Goal: Information Seeking & Learning: Learn about a topic

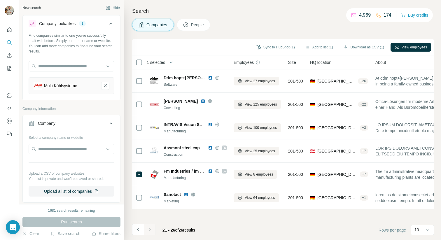
scroll to position [23, 0]
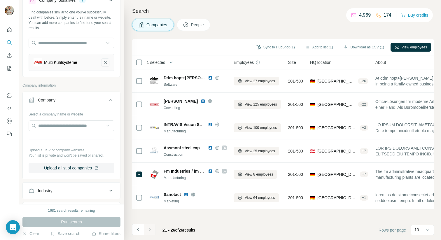
click at [107, 64] on icon "Multi Kühlsysteme-remove-button" at bounding box center [105, 63] width 5 height 6
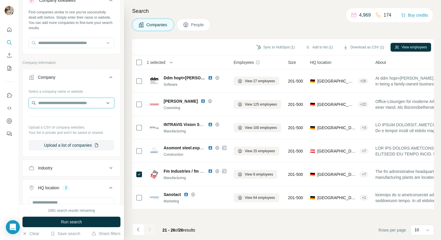
click at [78, 104] on input "text" at bounding box center [72, 103] width 86 height 11
paste input "**********"
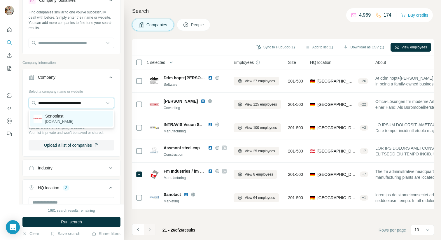
type input "**********"
click at [74, 116] on div "Senoplast [DOMAIN_NAME]" at bounding box center [71, 119] width 83 height 16
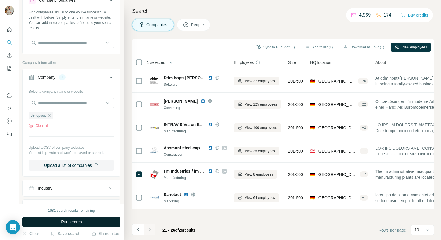
click at [82, 223] on span "Run search" at bounding box center [71, 222] width 21 height 6
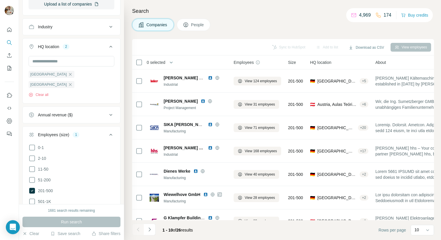
scroll to position [187, 0]
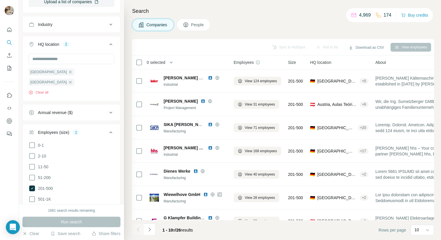
click at [32, 163] on ul "0-1 2-10 11-50 [PHONE_NUMBER] 501-1K 1K-5K 5K-10K 10K-50K 50K-100K 100K-500K 50…" at bounding box center [72, 205] width 86 height 126
click at [32, 163] on icon at bounding box center [32, 166] width 7 height 7
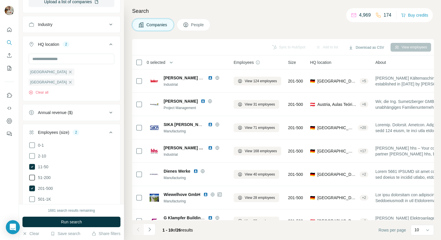
click at [32, 174] on icon at bounding box center [32, 177] width 7 height 7
click at [70, 221] on span "Run search" at bounding box center [71, 222] width 21 height 6
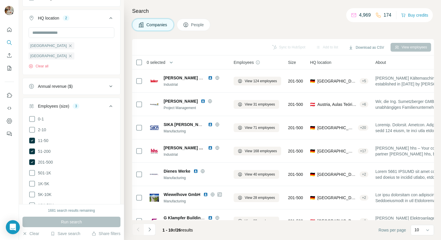
scroll to position [213, 0]
click at [33, 170] on icon at bounding box center [32, 173] width 7 height 7
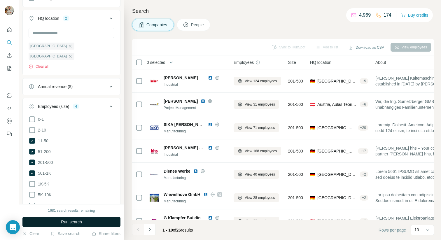
click at [64, 217] on button "Run search" at bounding box center [71, 222] width 98 height 11
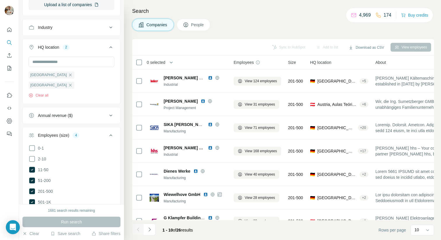
scroll to position [190, 0]
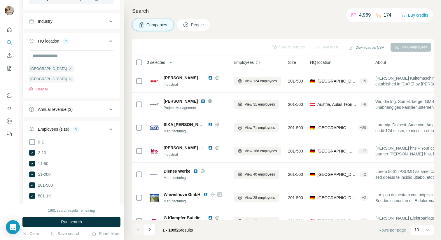
click at [48, 204] on span "1K-5K" at bounding box center [43, 207] width 14 height 6
click at [65, 221] on span "Run search" at bounding box center [71, 222] width 21 height 6
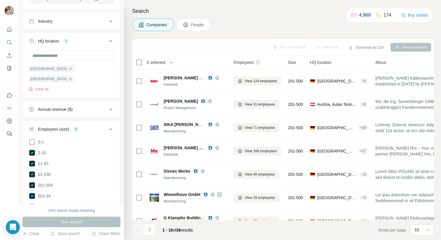
click at [33, 204] on icon at bounding box center [32, 207] width 6 height 6
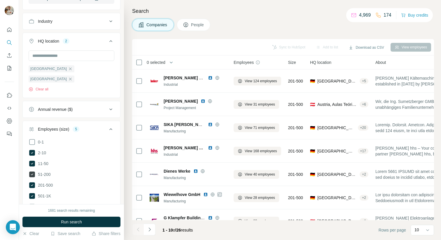
click at [30, 172] on icon at bounding box center [32, 175] width 6 height 6
click at [31, 161] on icon at bounding box center [32, 164] width 6 height 6
click at [31, 150] on icon at bounding box center [32, 153] width 6 height 6
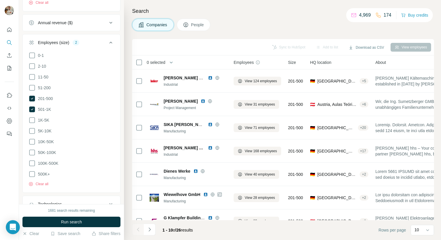
scroll to position [280, 0]
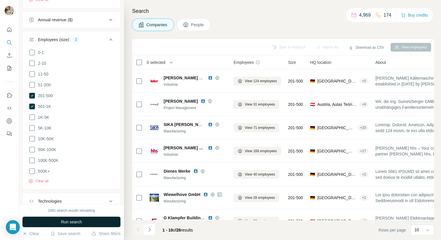
click at [78, 220] on span "Run search" at bounding box center [71, 222] width 21 height 6
